Goal: Feedback & Contribution: Leave review/rating

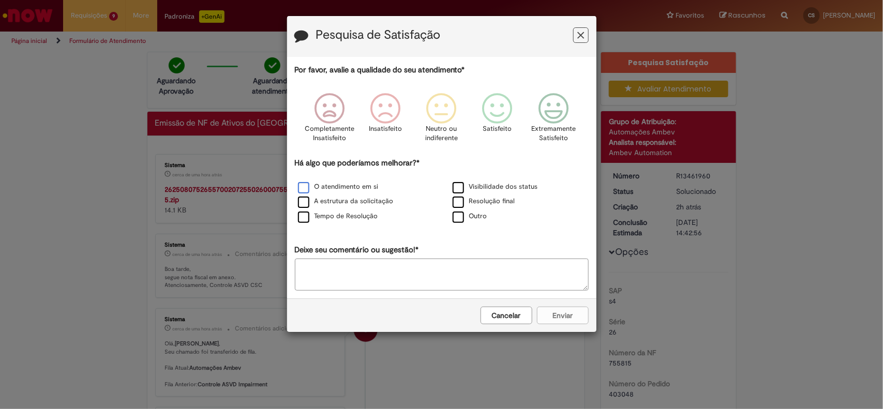
click at [305, 189] on label "O atendimento em si" at bounding box center [338, 187] width 81 height 10
click at [306, 202] on label "A estrutura da solicitação" at bounding box center [346, 201] width 96 height 10
click at [306, 221] on label "Tempo de Resolução" at bounding box center [338, 216] width 80 height 10
click at [551, 122] on icon "Feedback" at bounding box center [553, 108] width 39 height 31
click at [577, 317] on button "Enviar" at bounding box center [563, 316] width 52 height 18
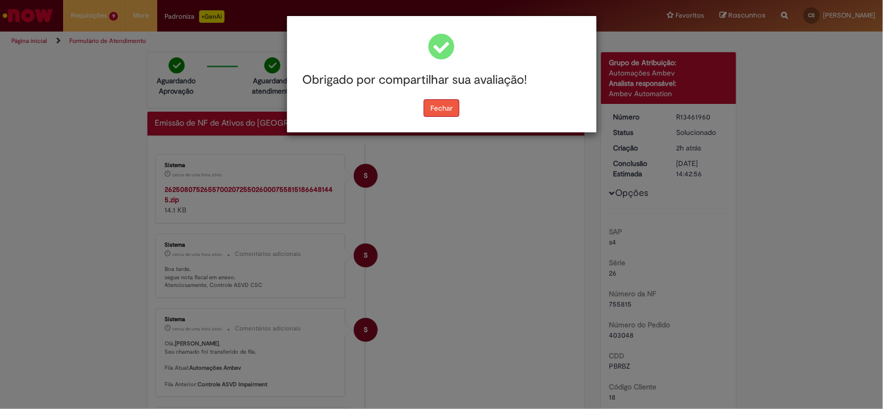
click at [446, 109] on button "Fechar" at bounding box center [441, 108] width 36 height 18
